Goal: Submit feedback/report problem

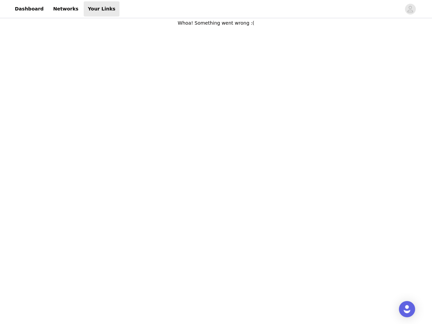
click at [216, 162] on body "Dashboard Networks Your Links Whoa! Something went wrong :(" at bounding box center [216, 162] width 432 height 324
click at [216, 9] on div at bounding box center [259, 8] width 281 height 15
click at [410, 9] on icon "avatar" at bounding box center [410, 9] width 6 height 11
click at [407, 309] on img "Open Intercom Messenger" at bounding box center [407, 309] width 8 height 8
